Goal: Information Seeking & Learning: Learn about a topic

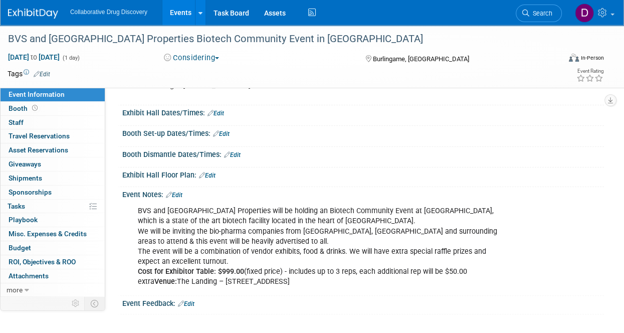
click at [33, 15] on img at bounding box center [33, 14] width 50 height 10
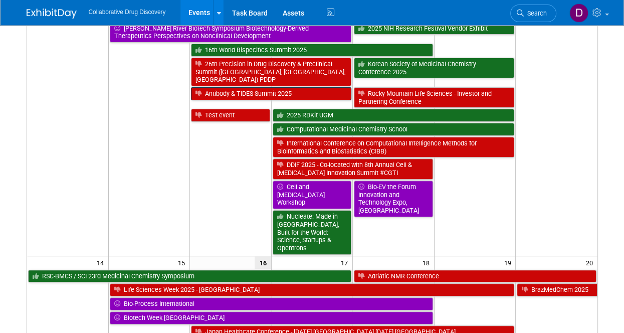
scroll to position [289, 0]
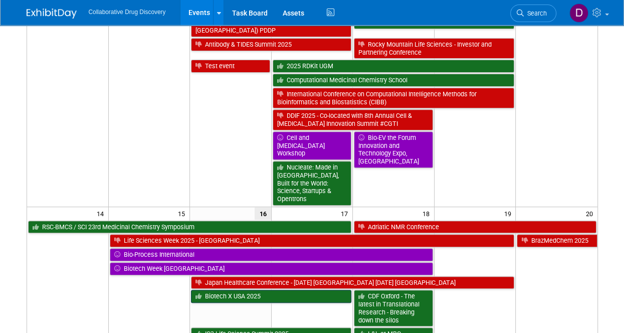
click at [233, 290] on link "Biotech X USA 2025" at bounding box center [271, 296] width 160 height 13
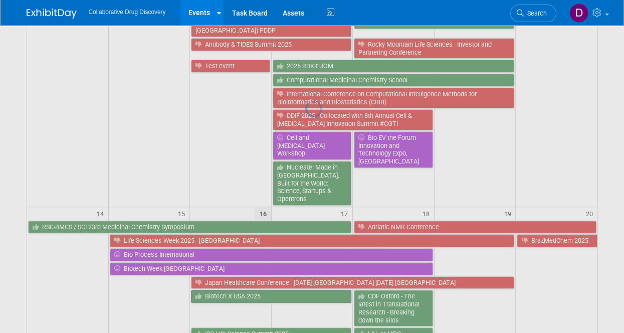
click at [305, 273] on div at bounding box center [312, 166] width 14 height 333
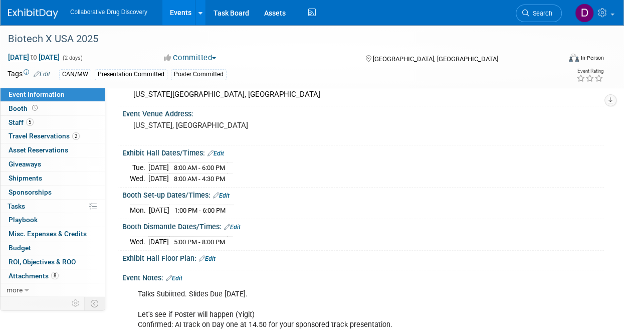
scroll to position [252, 0]
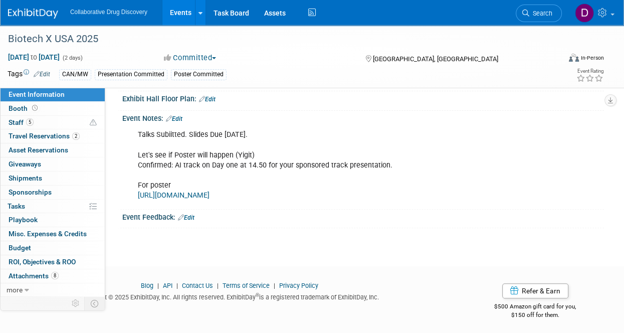
click at [160, 211] on div "Event Feedback: Edit" at bounding box center [363, 216] width 482 height 13
copy div "Event Feedback:"
click at [41, 13] on img at bounding box center [33, 14] width 50 height 10
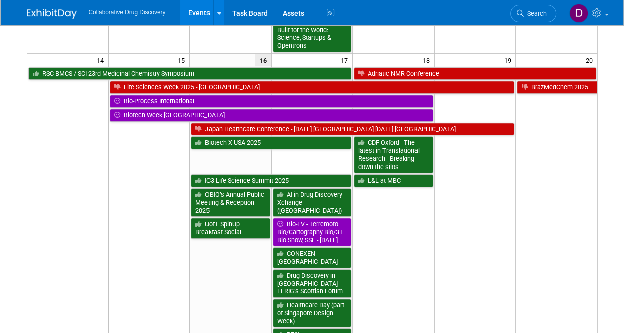
scroll to position [479, 0]
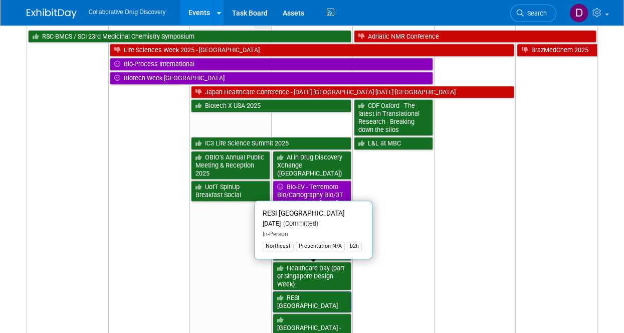
click at [297, 291] on link "RESI [GEOGRAPHIC_DATA]" at bounding box center [312, 301] width 79 height 21
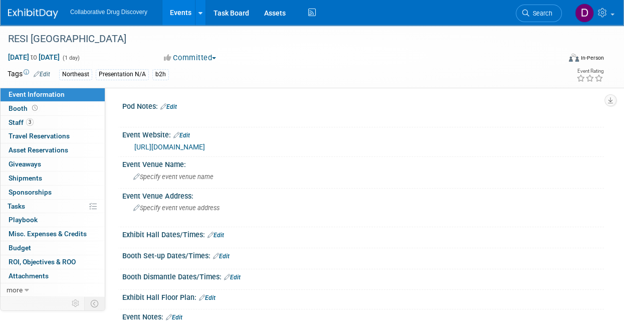
click at [49, 17] on img at bounding box center [33, 14] width 50 height 10
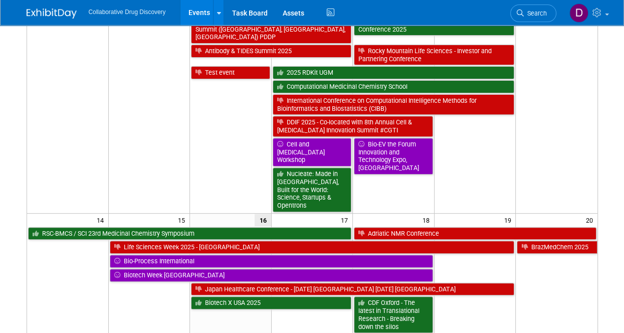
scroll to position [308, 0]
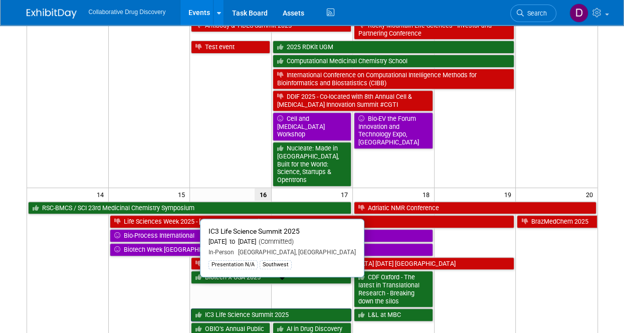
click at [240, 308] on link "IC3 Life Science Summit 2025" at bounding box center [271, 314] width 160 height 13
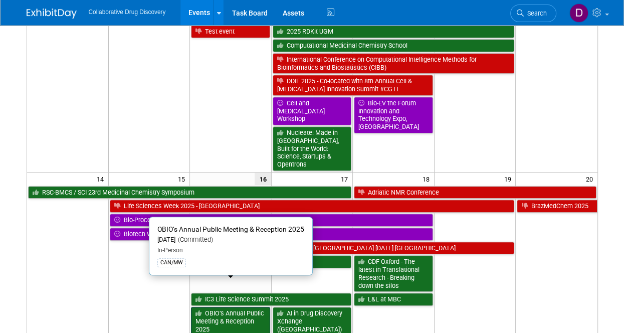
scroll to position [334, 0]
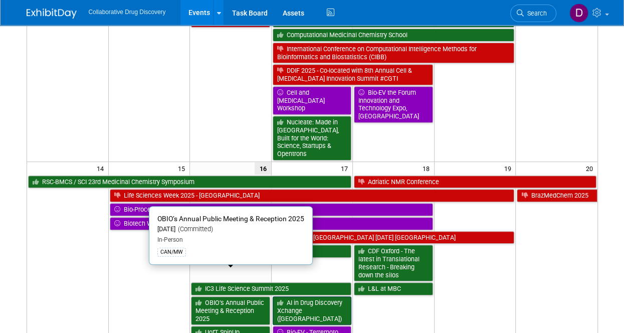
click at [273, 296] on link "AI in Drug Discovery Xchange ([GEOGRAPHIC_DATA])" at bounding box center [312, 310] width 79 height 29
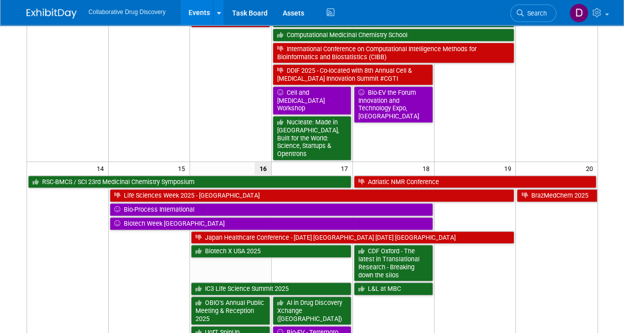
scroll to position [0, 0]
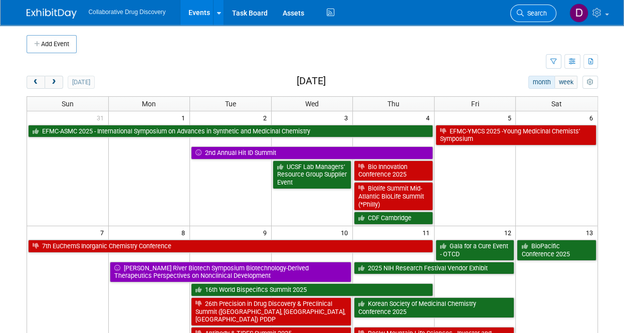
click at [536, 16] on span "Search" at bounding box center [535, 14] width 23 height 8
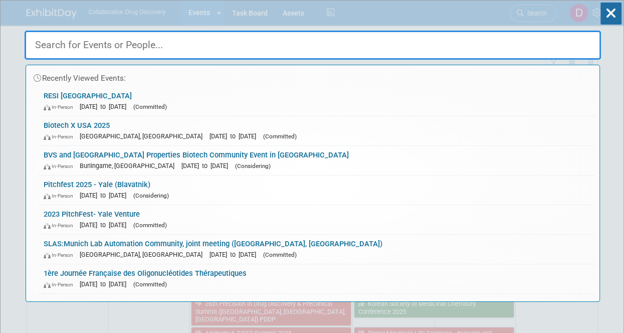
click at [54, 48] on input "text" at bounding box center [313, 45] width 576 height 29
click at [73, 39] on input "text" at bounding box center [313, 45] width 576 height 29
paste input "19th Annual Pain Therapeutics Summit"
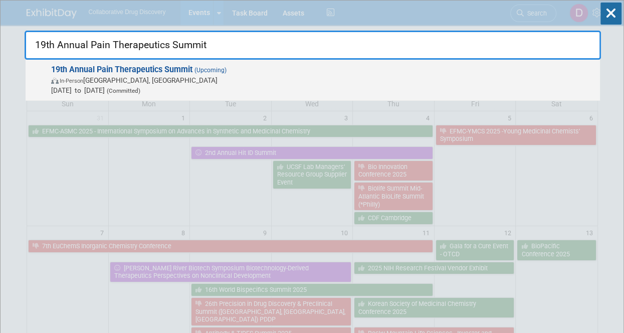
type input "19th Annual Pain Therapeutics Summit"
click at [112, 93] on span "Oct 13, 2025 to Oct 14, 2025 (Committed)" at bounding box center [323, 90] width 544 height 10
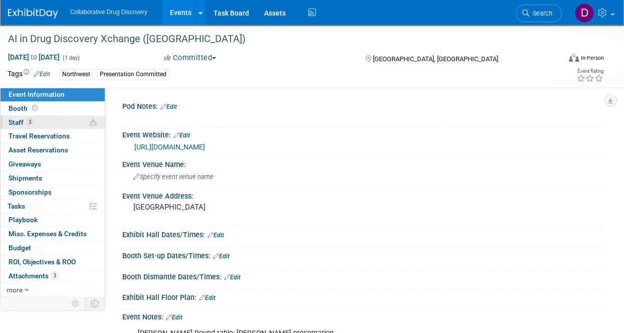
click at [67, 116] on link "3 Staff 3" at bounding box center [53, 123] width 104 height 14
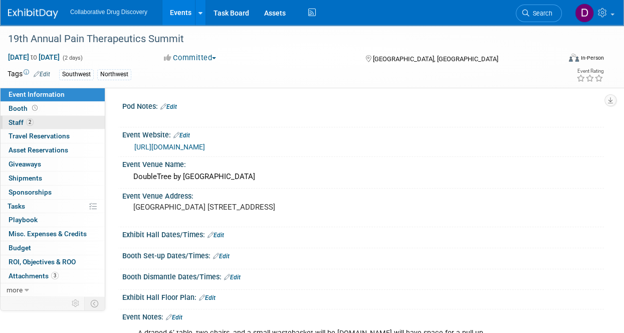
click at [33, 120] on span "2" at bounding box center [30, 122] width 8 height 8
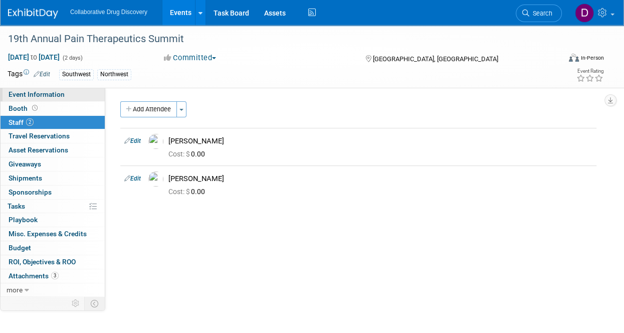
click at [52, 97] on span "Event Information" at bounding box center [37, 94] width 56 height 8
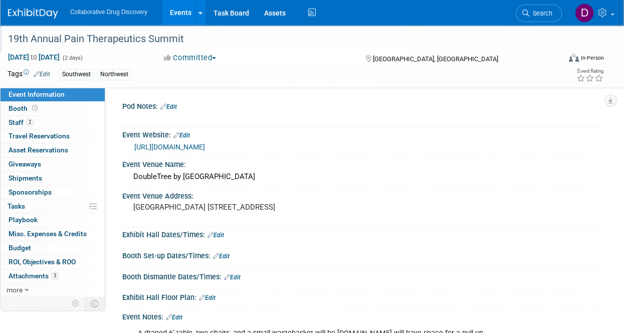
click at [81, 37] on div "19th Annual Pain Therapeutics Summit" at bounding box center [279, 39] width 548 height 18
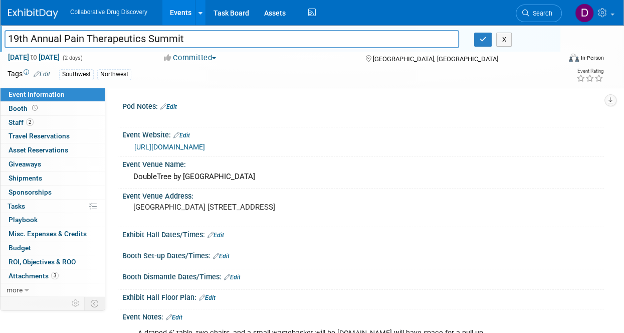
click at [81, 37] on input "19th Annual Pain Therapeutics Summit" at bounding box center [232, 39] width 455 height 18
click at [175, 149] on link "https://paintherapeuticsummit.com/" at bounding box center [169, 147] width 71 height 8
click at [165, 148] on link "https://paintherapeuticsummit.com/" at bounding box center [169, 147] width 71 height 8
click at [547, 21] on link "Search" at bounding box center [539, 14] width 46 height 18
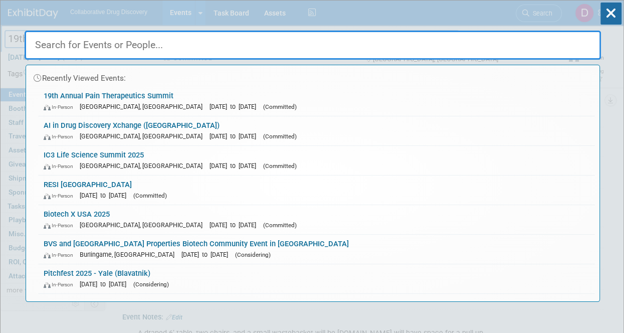
paste input "PSP Conference 2025"
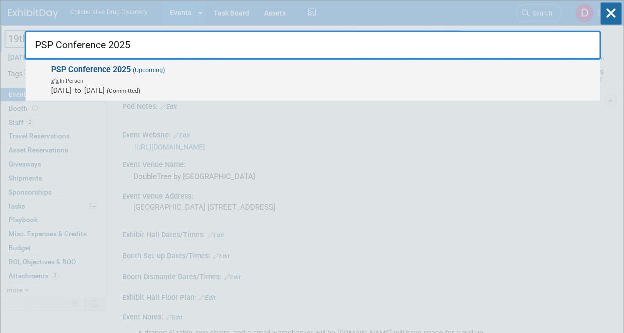
type input "PSP Conference 2025"
drag, startPoint x: 89, startPoint y: 91, endPoint x: 82, endPoint y: 114, distance: 23.8
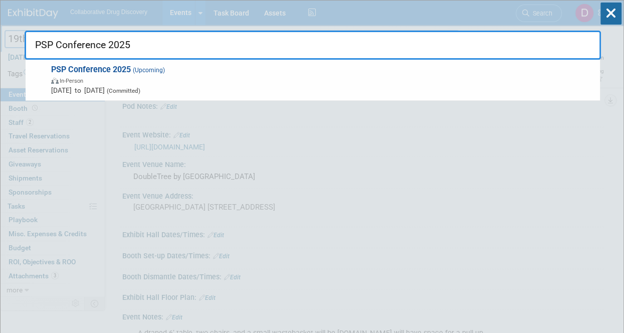
click at [89, 91] on span "Oct 13, 2025 to Oct 14, 2025 (Committed)" at bounding box center [323, 90] width 544 height 10
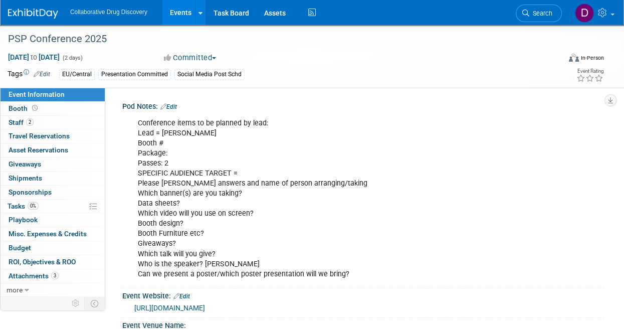
scroll to position [5, 0]
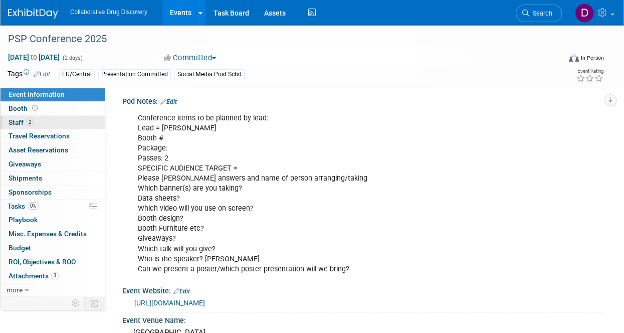
click at [46, 123] on link "2 Staff 2" at bounding box center [53, 123] width 104 height 14
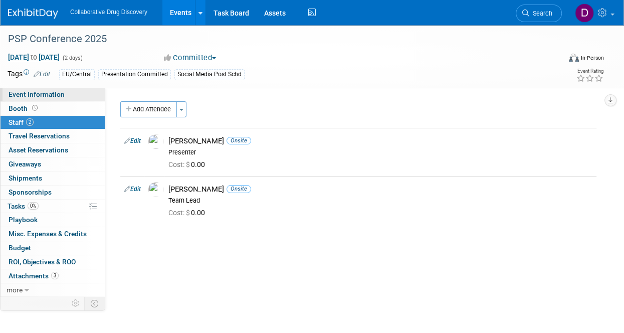
click at [43, 99] on link "Event Information" at bounding box center [53, 95] width 104 height 14
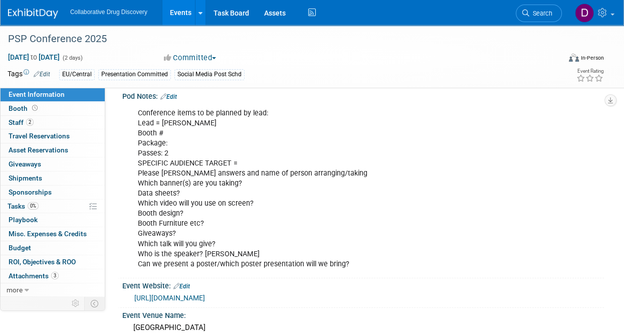
scroll to position [16, 0]
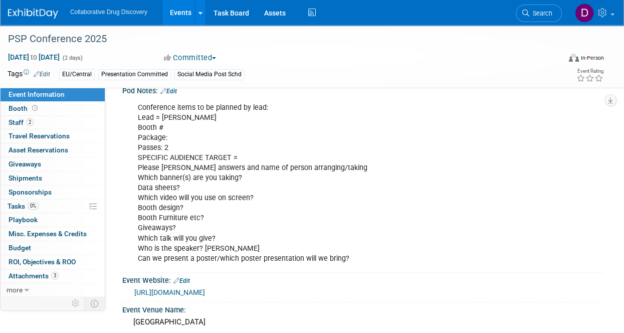
click at [225, 297] on div "https://events.potsdam-sciencepark.de/de/events/0194f9bc-8dbc-767d-a8c3-301eea9…" at bounding box center [365, 293] width 462 height 12
click at [205, 296] on link "https://events.potsdam-sciencepark.de/de/events/0194f9bc-8dbc-767d-a8c3-301eea9…" at bounding box center [169, 292] width 71 height 8
click at [75, 39] on div "PSP Conference 2025" at bounding box center [279, 39] width 548 height 18
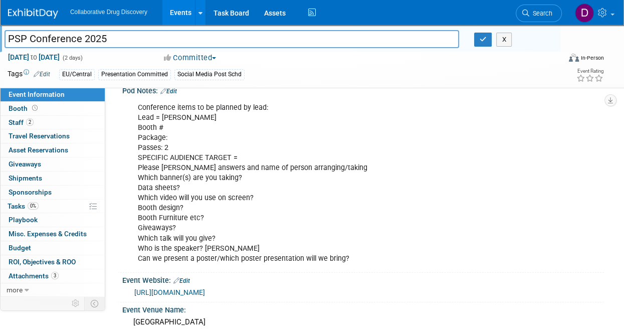
click at [75, 39] on input "PSP Conference 2025" at bounding box center [232, 39] width 455 height 18
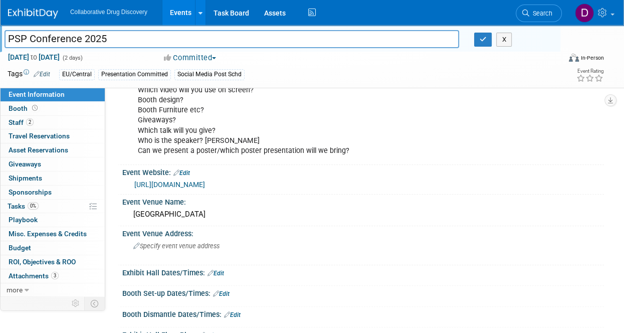
scroll to position [128, 0]
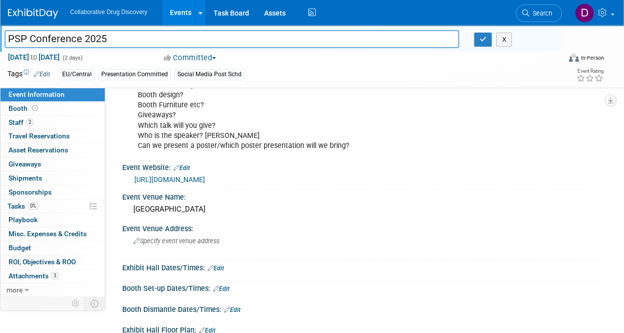
click at [189, 183] on link "https://events.potsdam-sciencepark.de/de/events/0194f9bc-8dbc-767d-a8c3-301eea9…" at bounding box center [169, 179] width 71 height 8
click at [0, 0] on body "Collaborative Drug Discovery Events Add Event Bulk Upload Events Shareable Even…" at bounding box center [312, 38] width 624 height 333
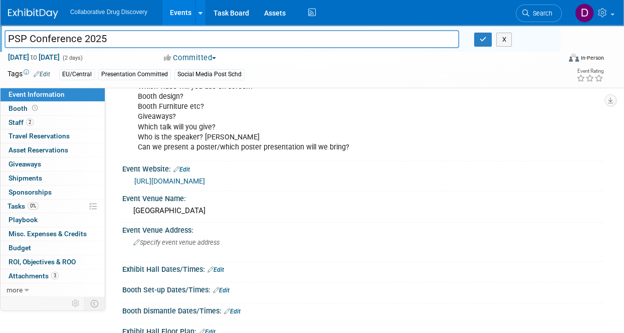
scroll to position [0, 0]
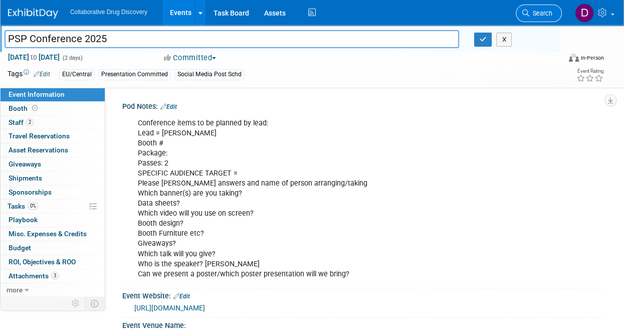
click at [526, 10] on icon at bounding box center [525, 13] width 7 height 7
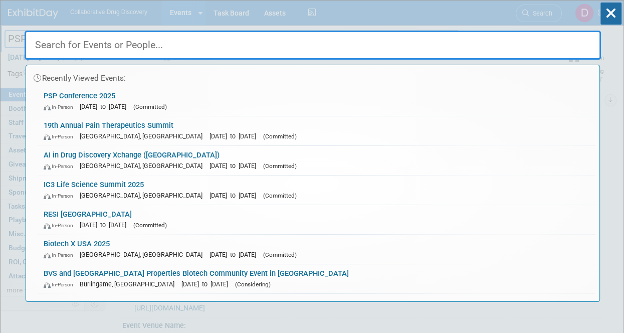
click at [59, 39] on input "text" at bounding box center [313, 45] width 576 height 29
paste input "10th CDD for Biologics Summit"
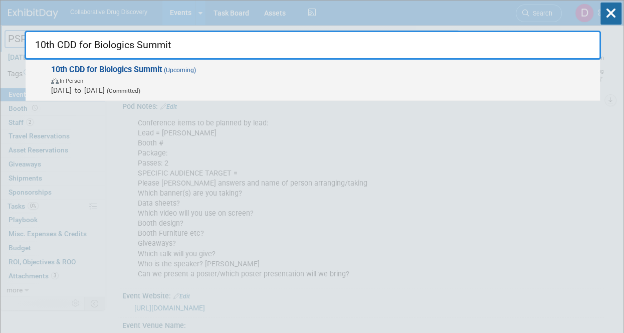
type input "10th CDD for Biologics Summit"
click at [99, 72] on strong "10th CDD for Biologics Summit" at bounding box center [106, 70] width 111 height 10
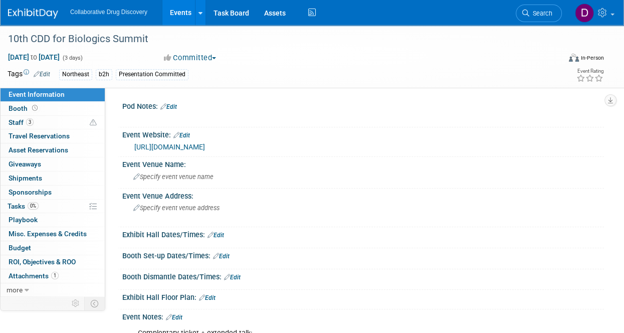
click at [188, 151] on link "[URL][DOMAIN_NAME]" at bounding box center [169, 147] width 71 height 8
click at [527, 12] on icon at bounding box center [525, 13] width 7 height 7
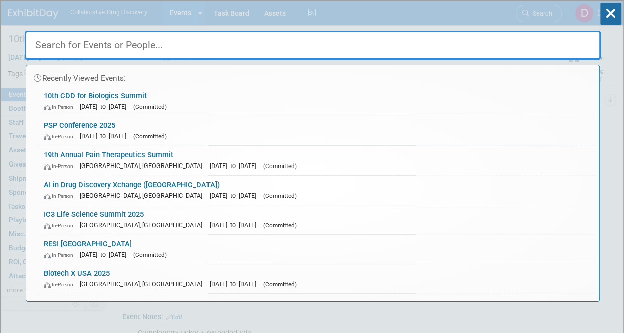
click at [128, 45] on input "text" at bounding box center [313, 45] width 576 height 29
paste input "19th Drug Discovery Strategic Summit"
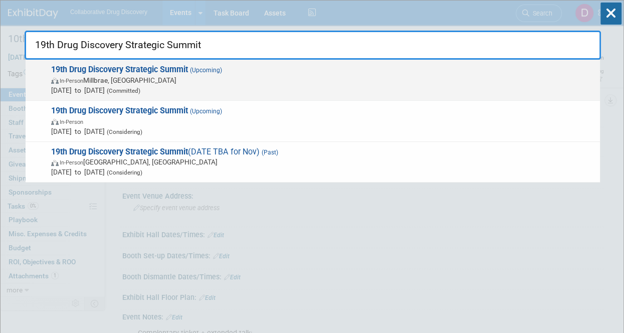
type input "19th Drug Discovery Strategic Summit"
click at [106, 84] on span "In-Person Millbrae, CA" at bounding box center [323, 80] width 544 height 10
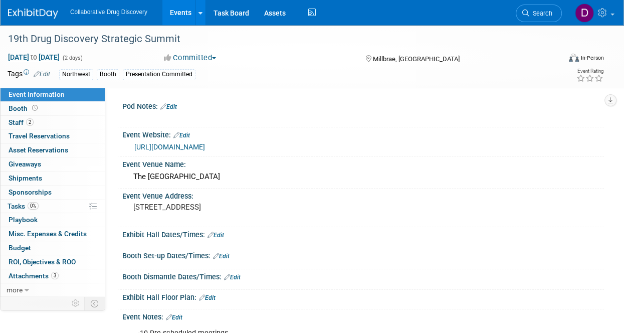
click at [171, 147] on link "[URL][DOMAIN_NAME]" at bounding box center [169, 147] width 71 height 8
